Goal: Information Seeking & Learning: Understand process/instructions

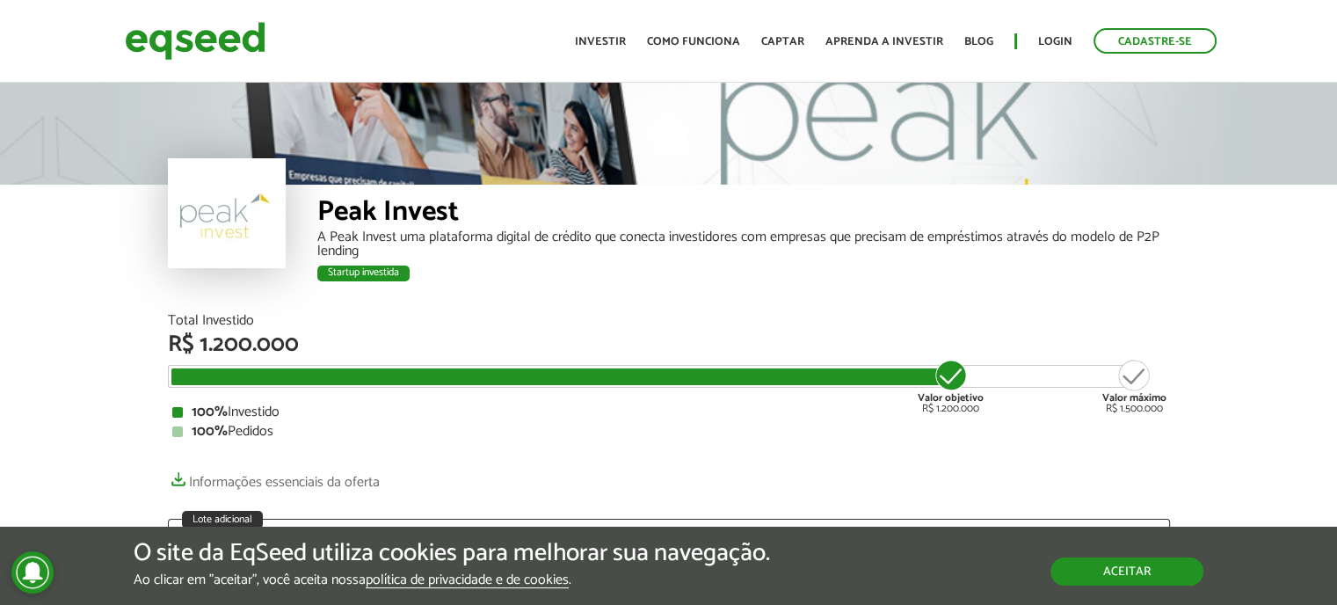
click at [1142, 577] on button "Aceitar" at bounding box center [1127, 571] width 153 height 28
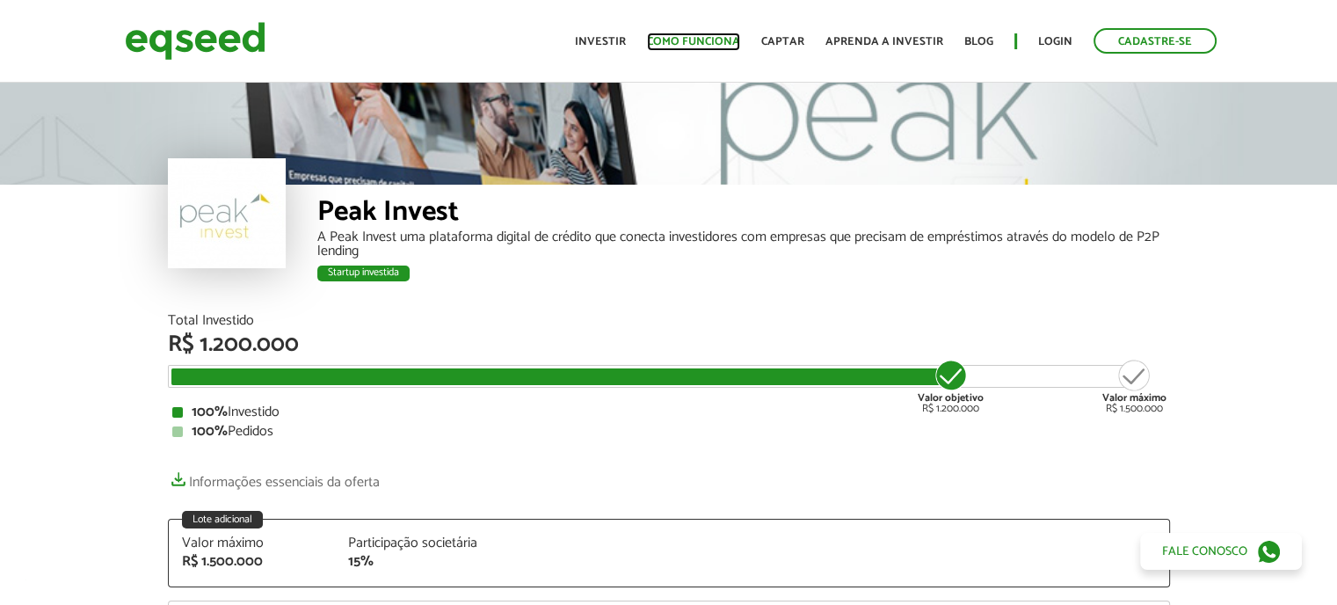
click at [693, 41] on link "Como funciona" at bounding box center [693, 41] width 93 height 11
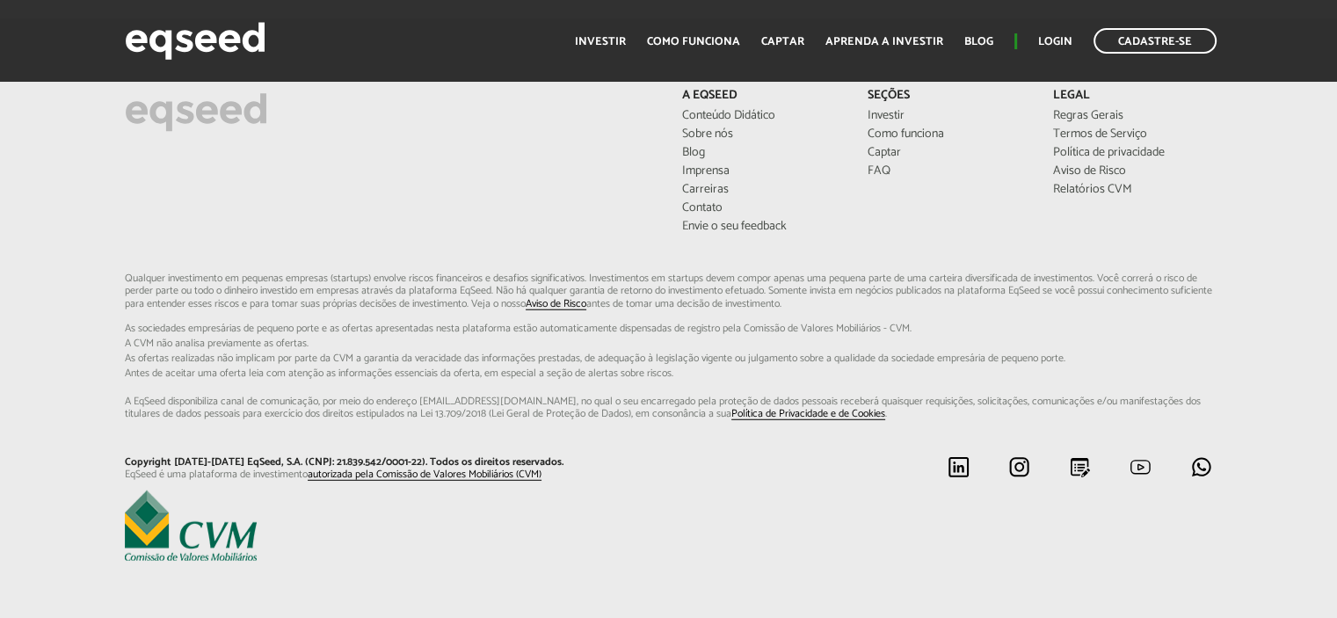
scroll to position [4674, 0]
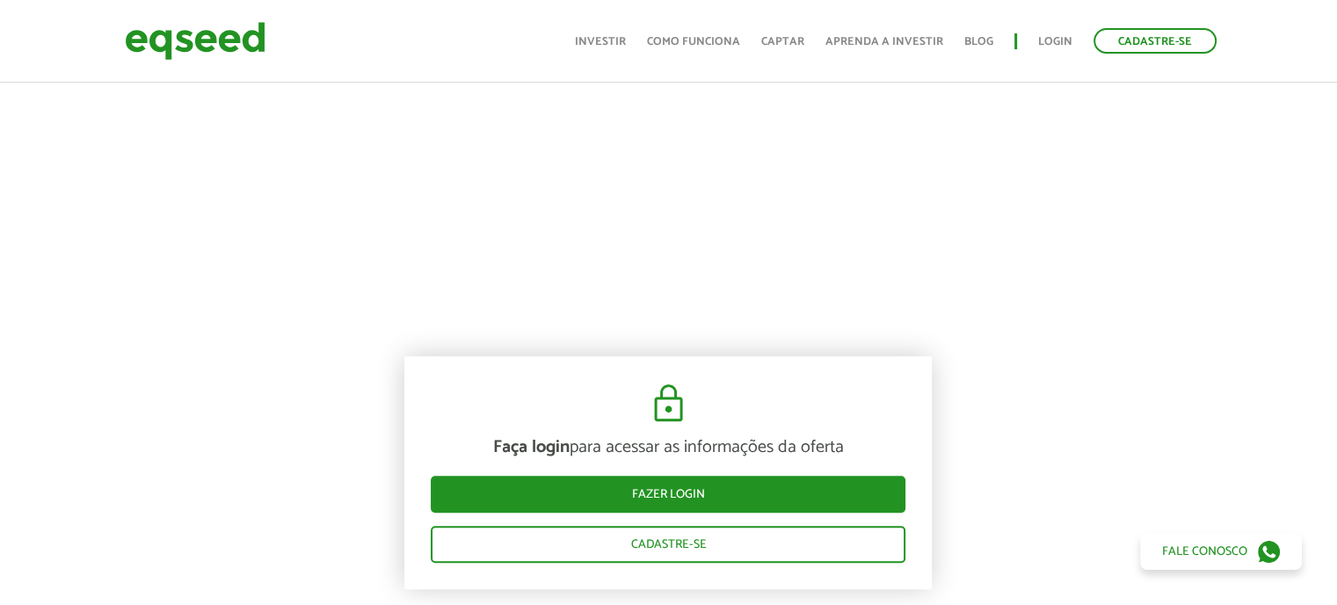
scroll to position [770, 0]
